Goal: Task Accomplishment & Management: Manage account settings

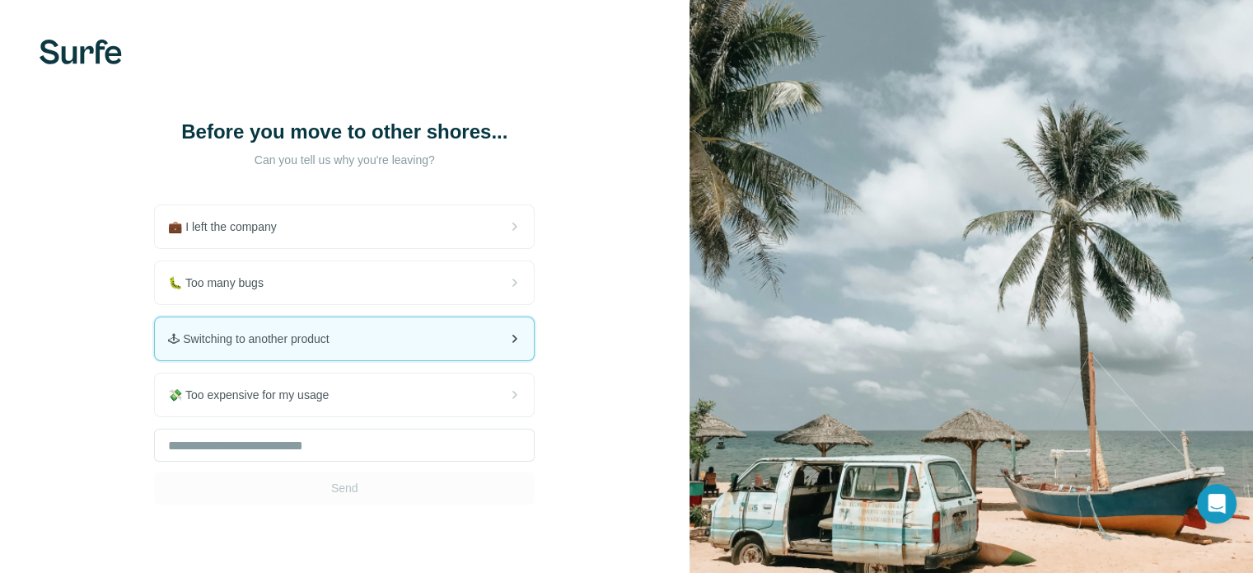
click at [316, 344] on span "🕹 Switching to another product" at bounding box center [255, 338] width 174 height 16
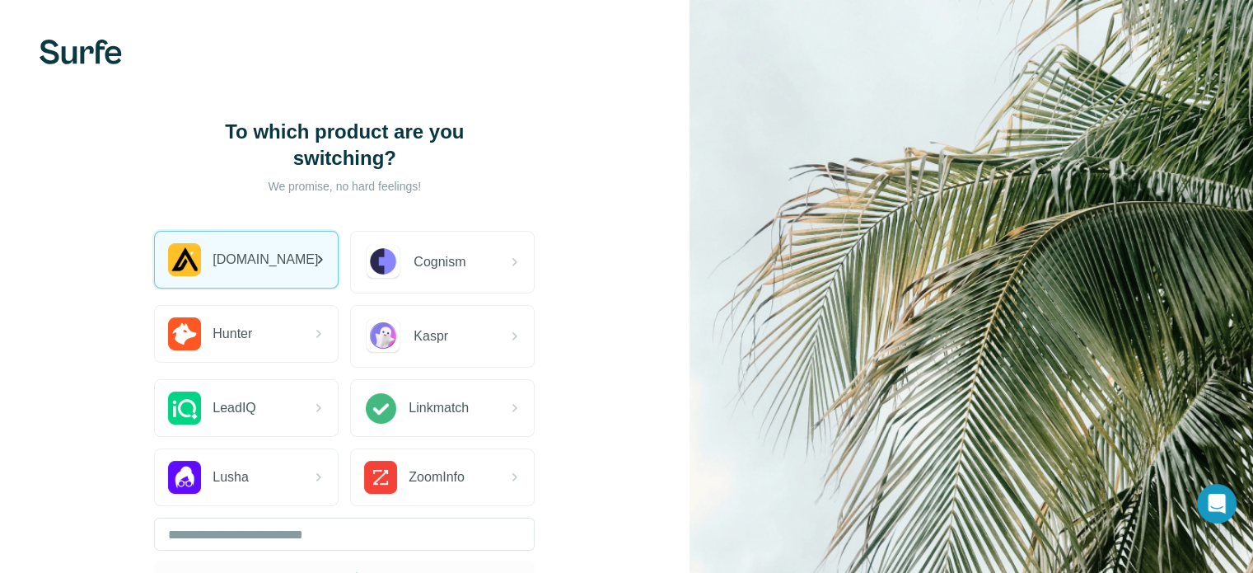
click at [220, 260] on span "[DOMAIN_NAME]" at bounding box center [265, 260] width 105 height 20
